Goal: Information Seeking & Learning: Learn about a topic

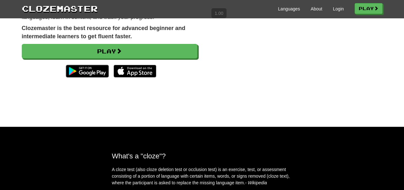
scroll to position [87, 0]
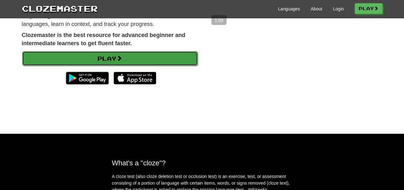
click at [140, 58] on link "Play" at bounding box center [110, 58] width 176 height 15
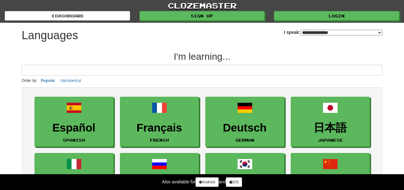
select select "*******"
